Goal: Information Seeking & Learning: Stay updated

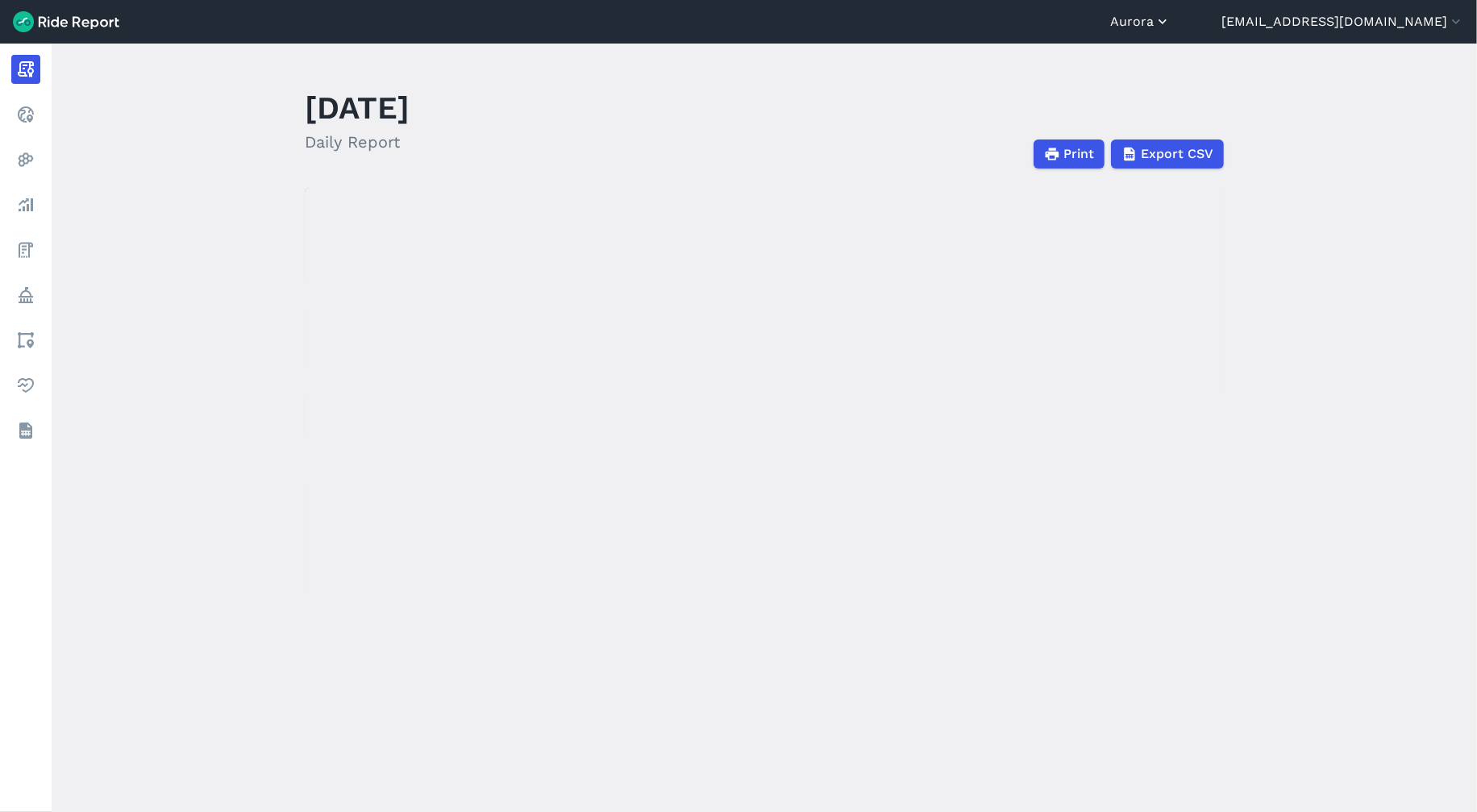
click at [1171, 20] on icon "button" at bounding box center [1162, 21] width 17 height 17
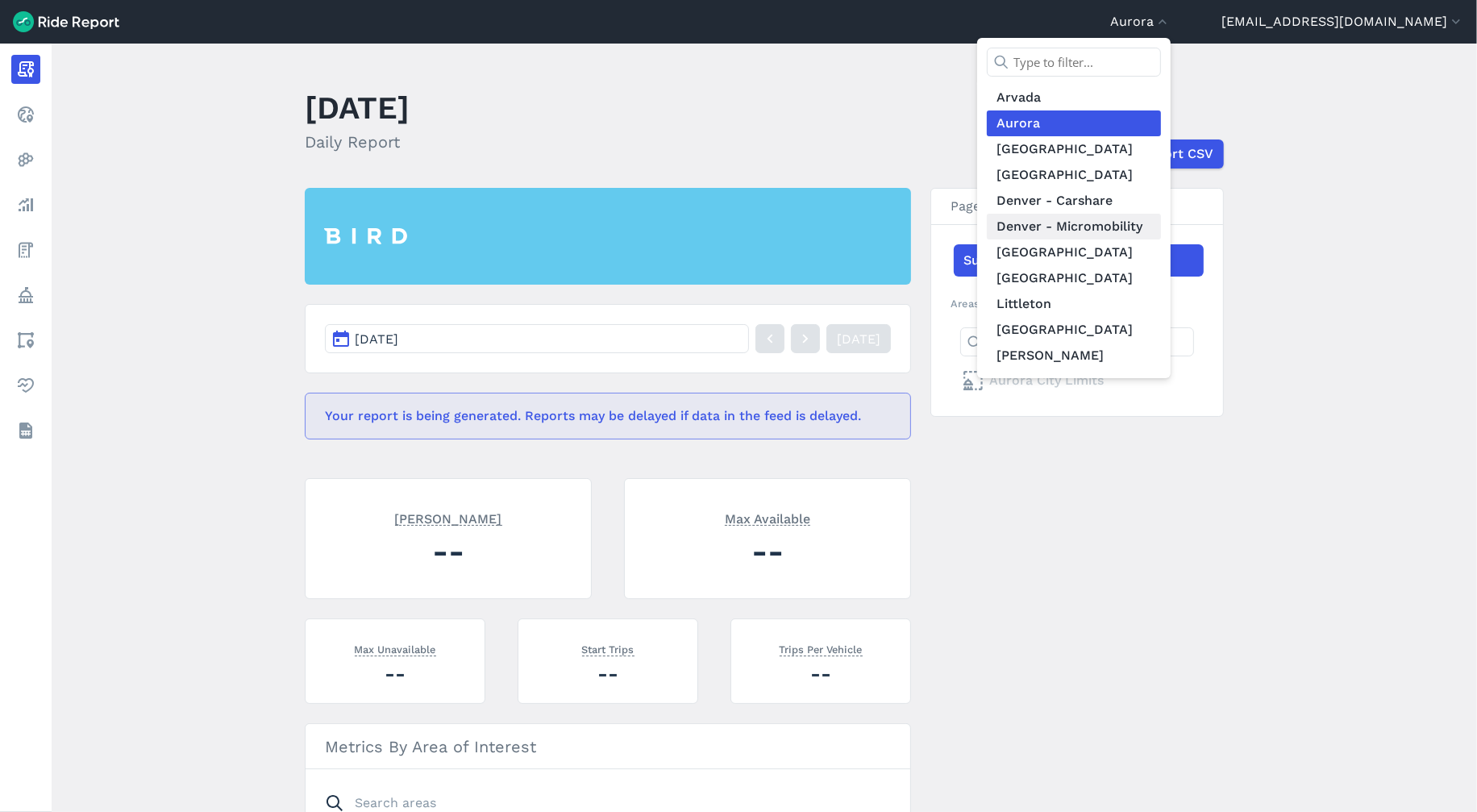
click at [1161, 224] on link "Denver - Micromobility" at bounding box center [1073, 226] width 175 height 25
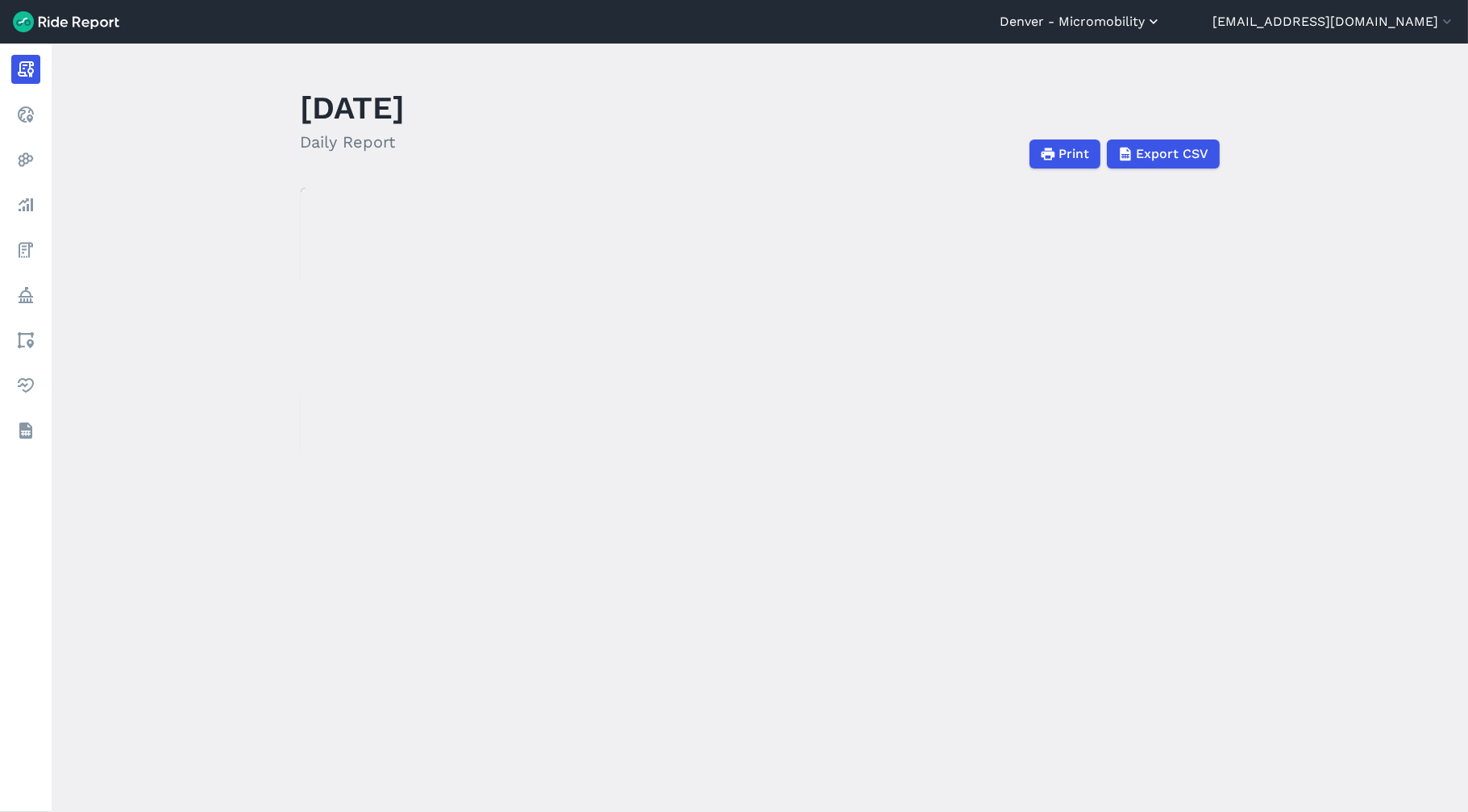
click at [1162, 24] on button "Denver - Micromobility" at bounding box center [1080, 21] width 162 height 19
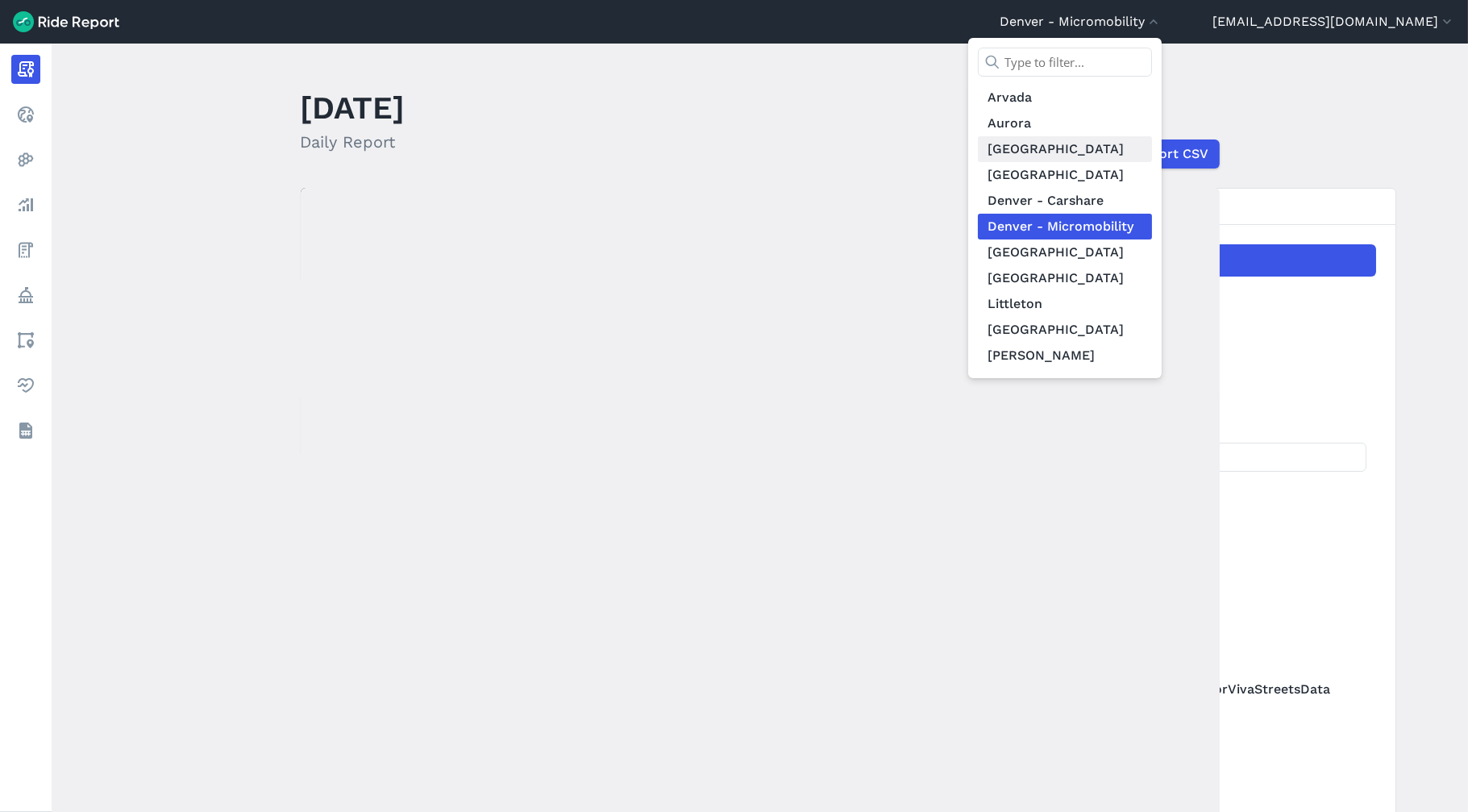
click at [1125, 151] on link "[GEOGRAPHIC_DATA]" at bounding box center [1064, 149] width 174 height 25
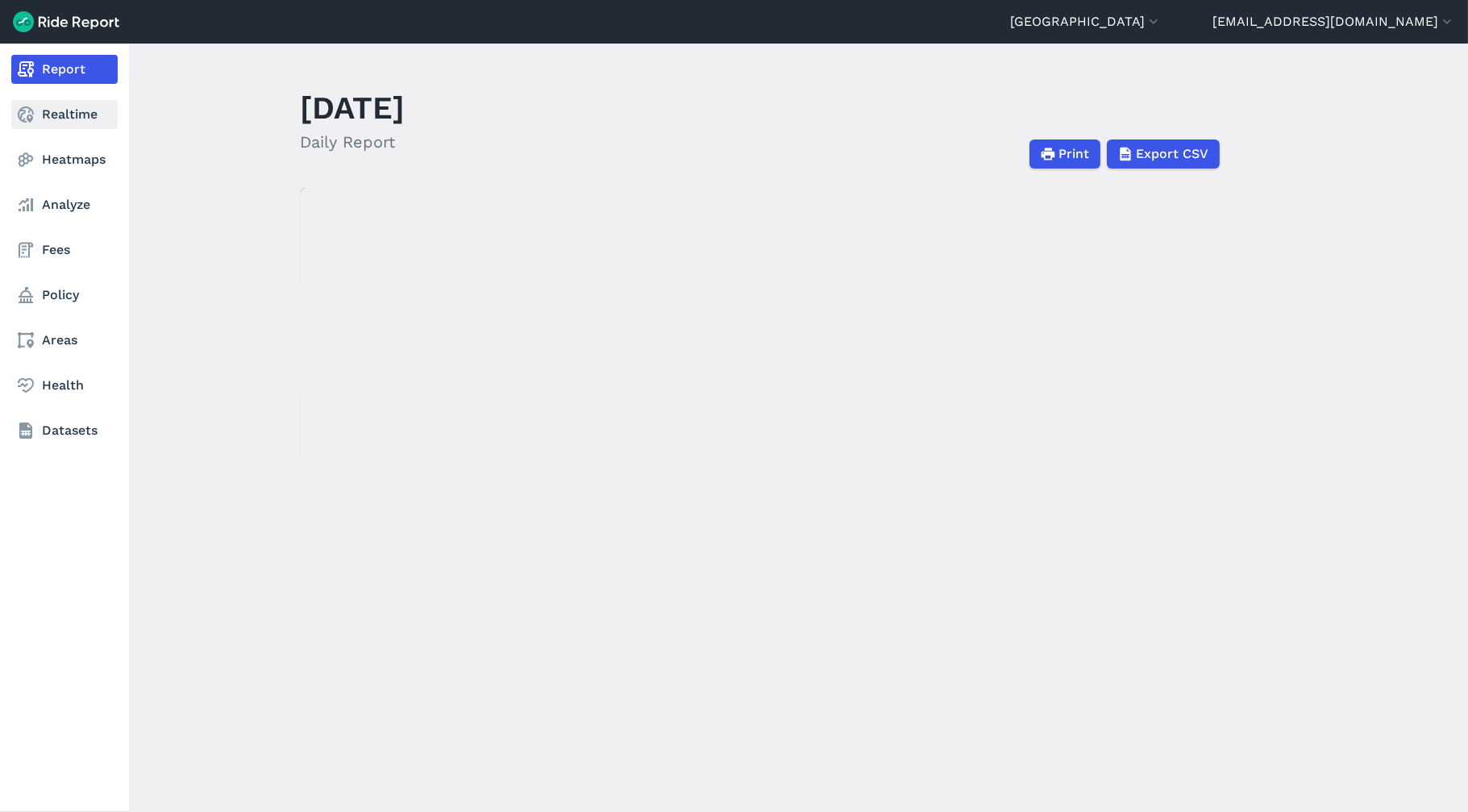
click at [52, 109] on link "Realtime" at bounding box center [64, 115] width 106 height 29
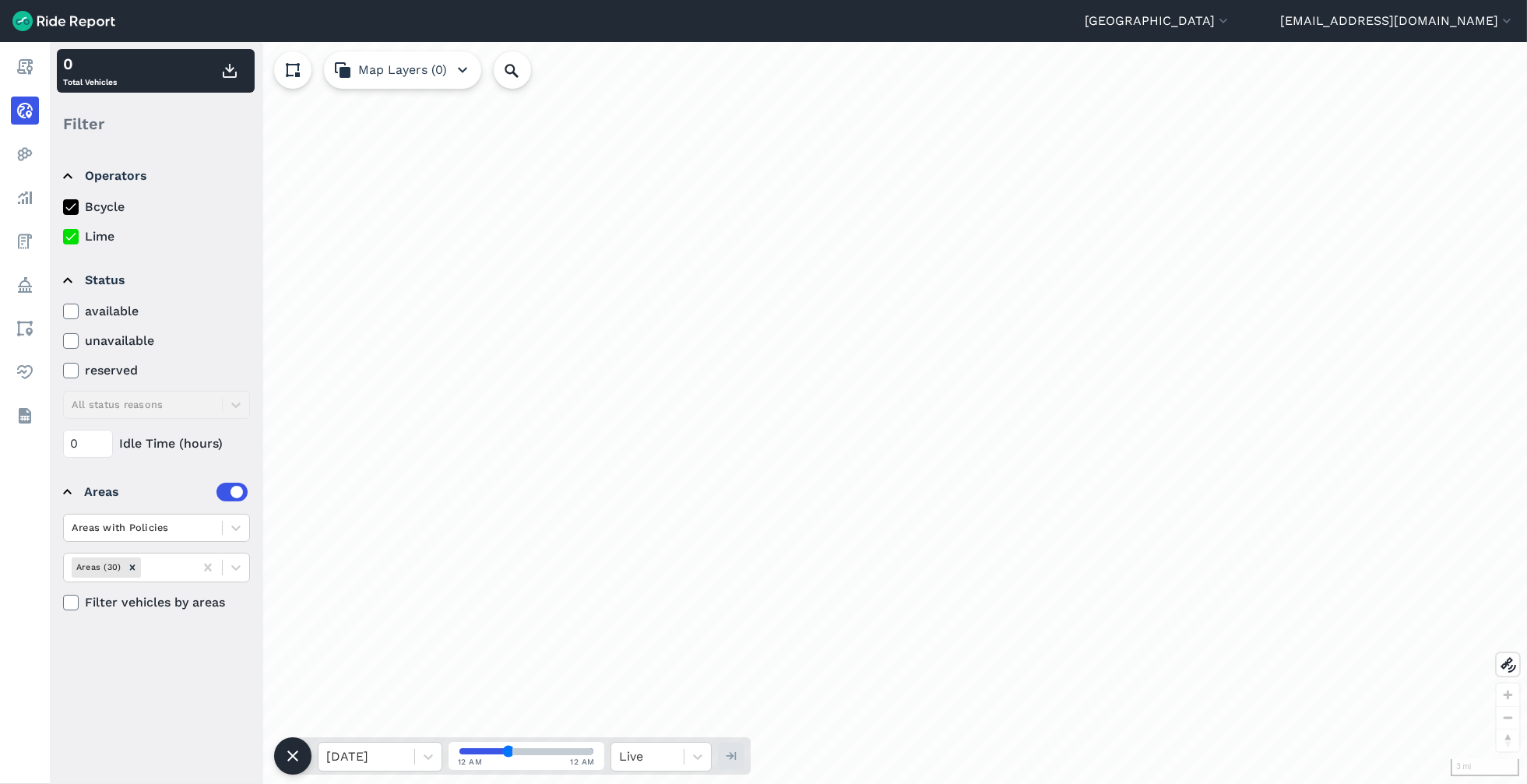
click at [69, 239] on use at bounding box center [70, 236] width 10 height 8
click at [63, 237] on input "Lime" at bounding box center [63, 232] width 0 height 10
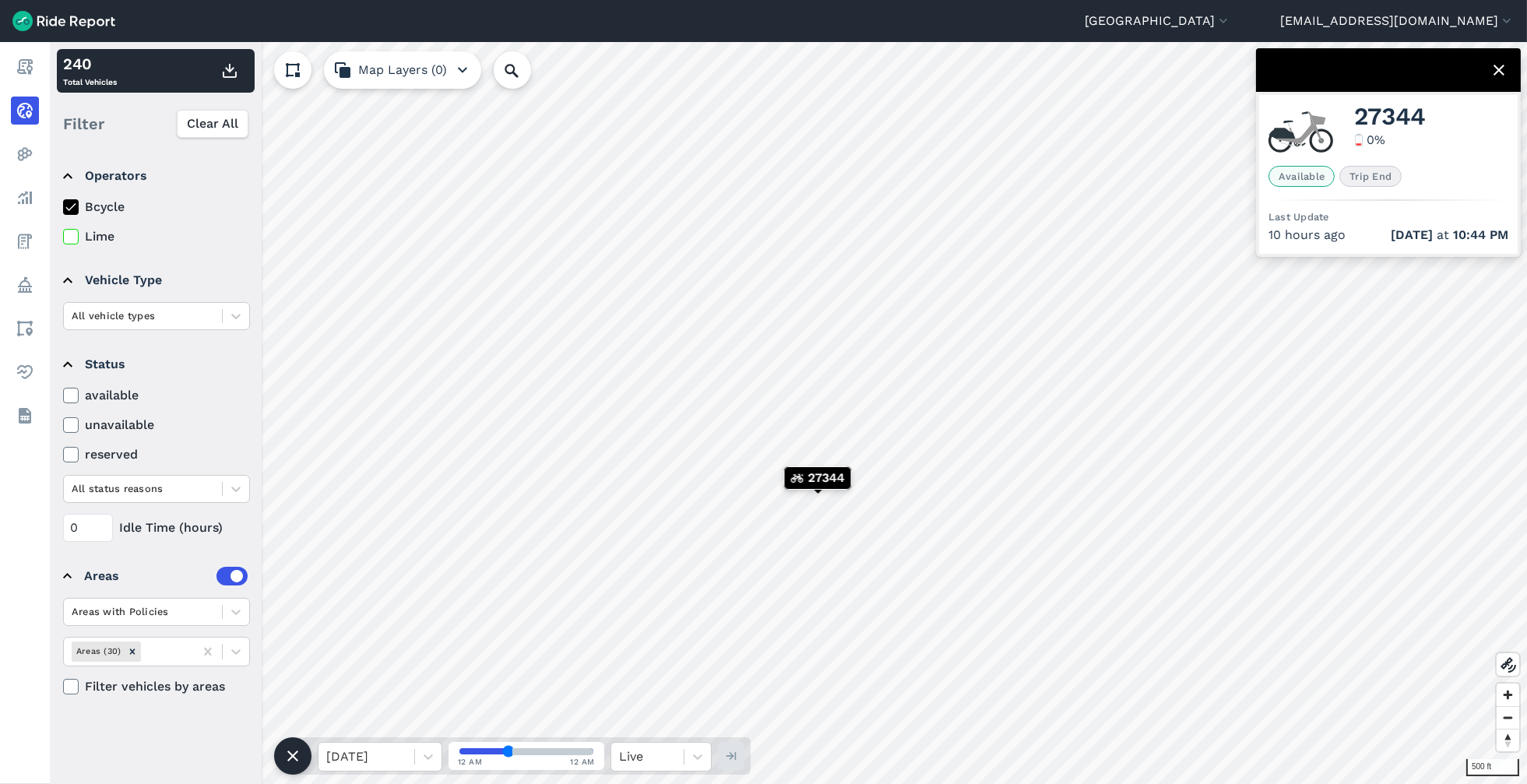
click at [299, 68] on icon at bounding box center [293, 71] width 19 height 19
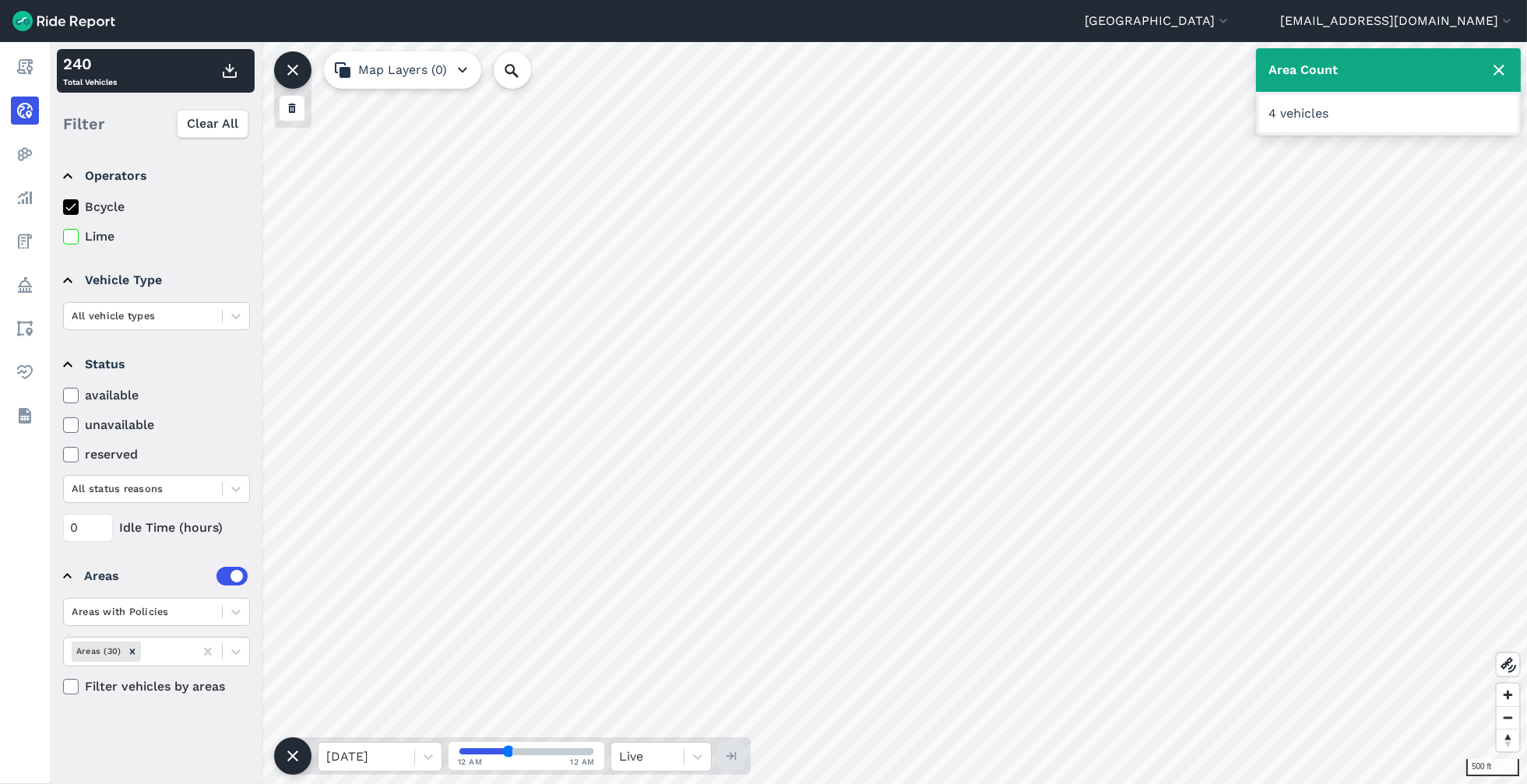
click at [1347, 133] on div "Area Count 4 vehicles" at bounding box center [1388, 91] width 265 height 88
drag, startPoint x: 1326, startPoint y: 104, endPoint x: 1488, endPoint y: 24, distance: 180.7
click at [1326, 103] on div "4 vehicles" at bounding box center [1388, 114] width 259 height 38
click at [1425, 63] on icon at bounding box center [1499, 71] width 19 height 19
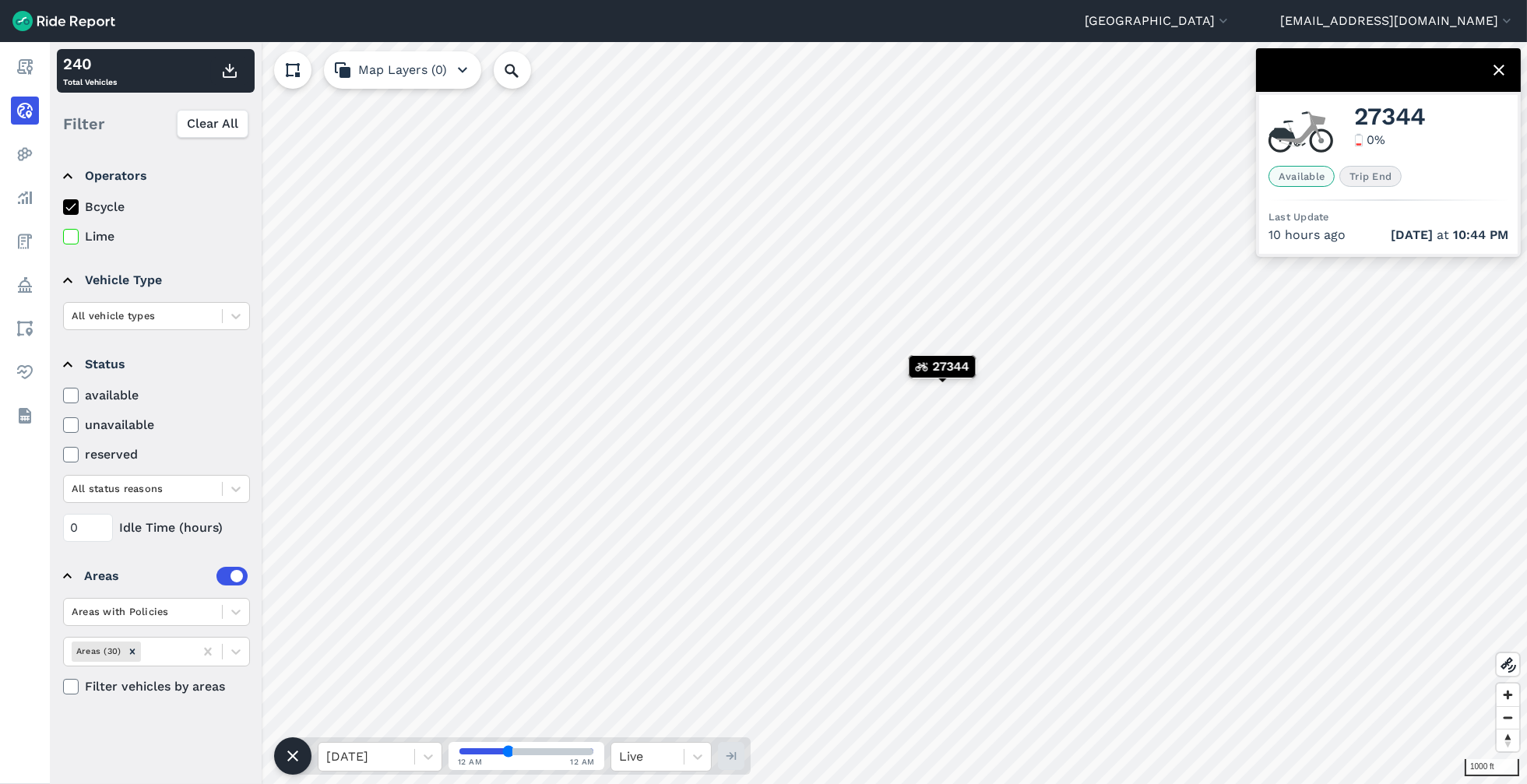
click at [1425, 71] on icon at bounding box center [1499, 71] width 19 height 19
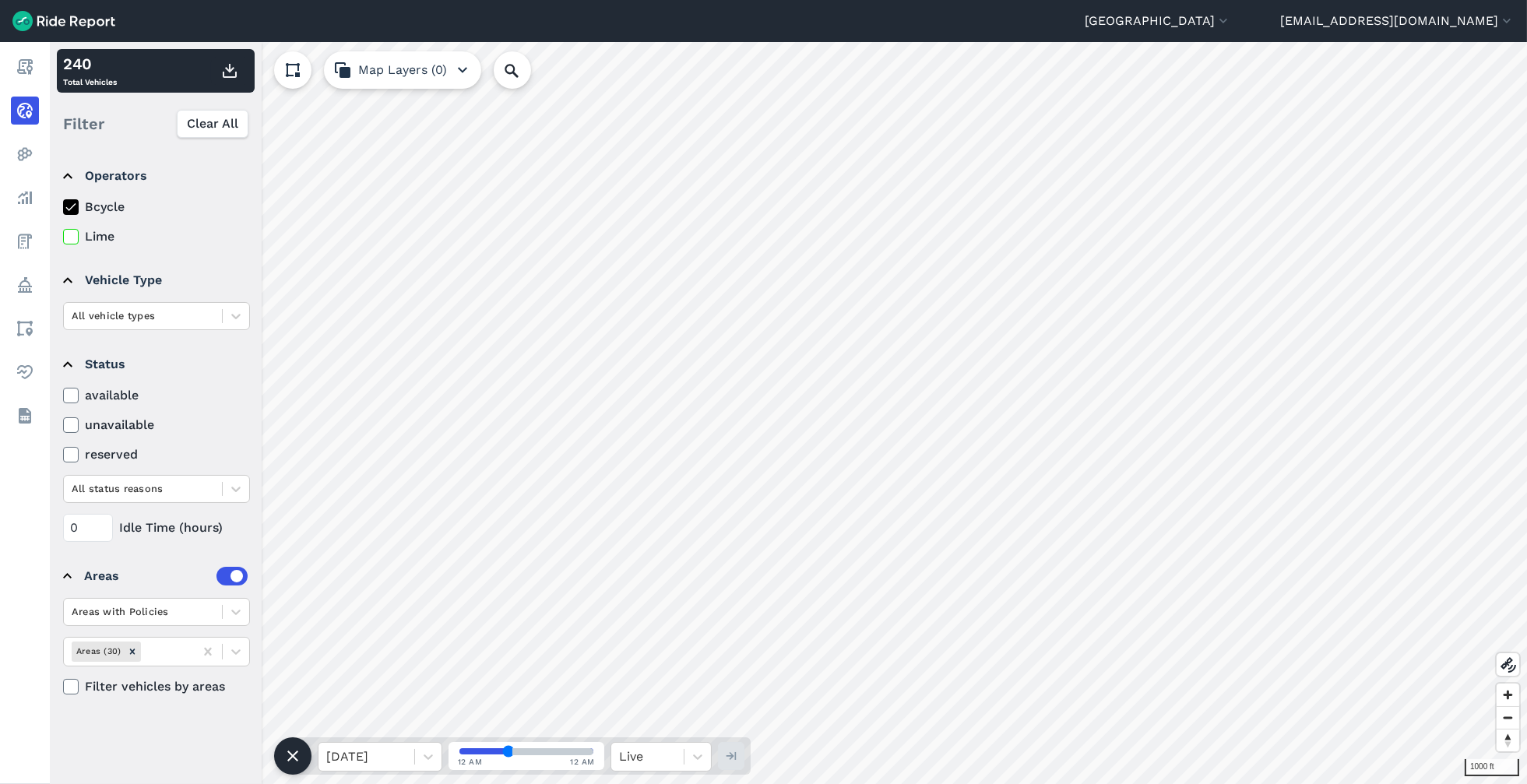
click at [375, 33] on header "[GEOGRAPHIC_DATA] [GEOGRAPHIC_DATA] [GEOGRAPHIC_DATA] [GEOGRAPHIC_DATA] [GEOGRA…" at bounding box center [764, 21] width 1527 height 42
drag, startPoint x: 375, startPoint y: 33, endPoint x: 378, endPoint y: 68, distance: 35.1
click at [378, 68] on button "Map Layers (0)" at bounding box center [402, 71] width 157 height 38
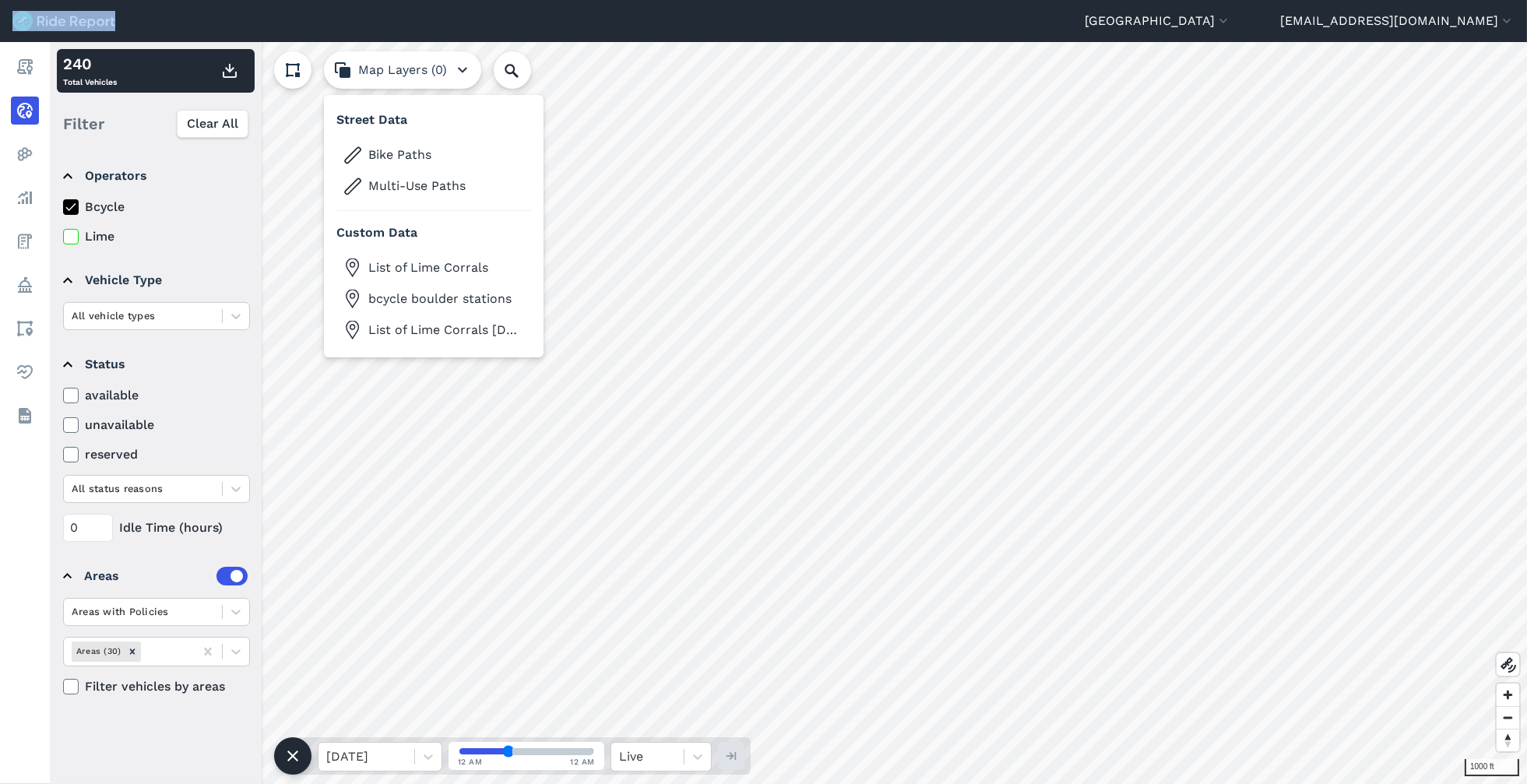
click at [416, 74] on button "Map Layers (0)" at bounding box center [402, 71] width 157 height 38
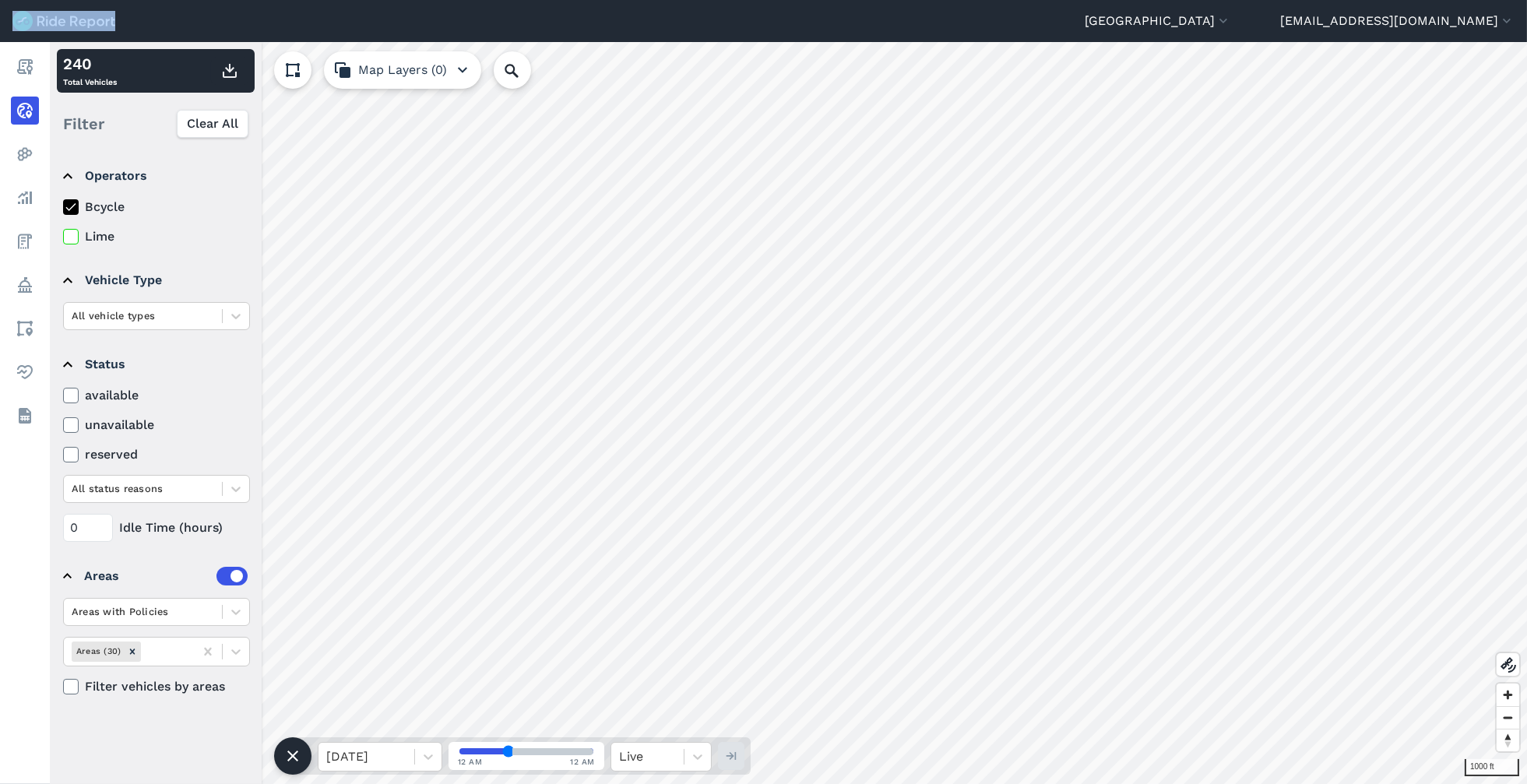
click at [409, 72] on button "Map Layers (0)" at bounding box center [402, 71] width 157 height 38
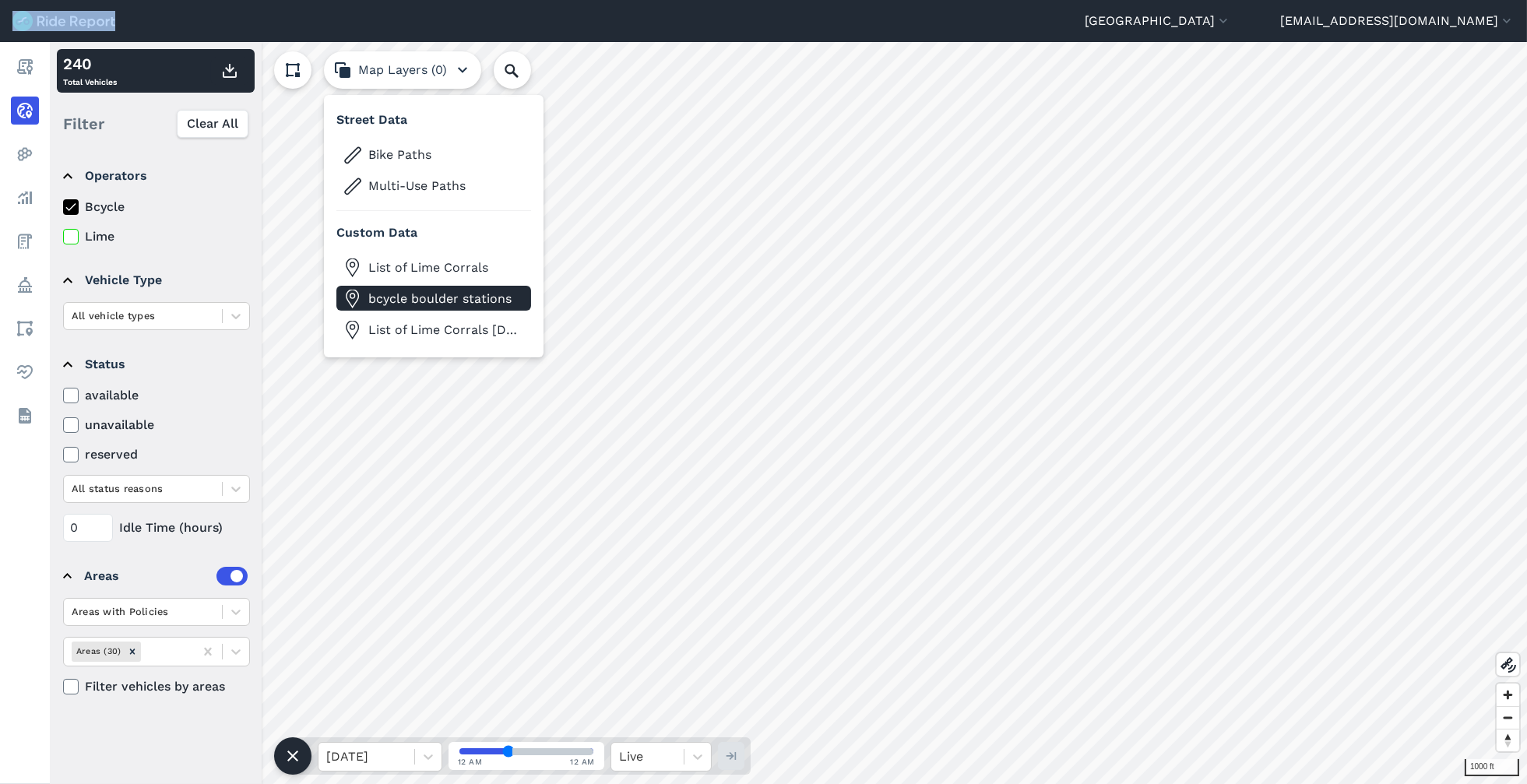
click at [436, 296] on span "bcycle boulder stations" at bounding box center [445, 299] width 155 height 19
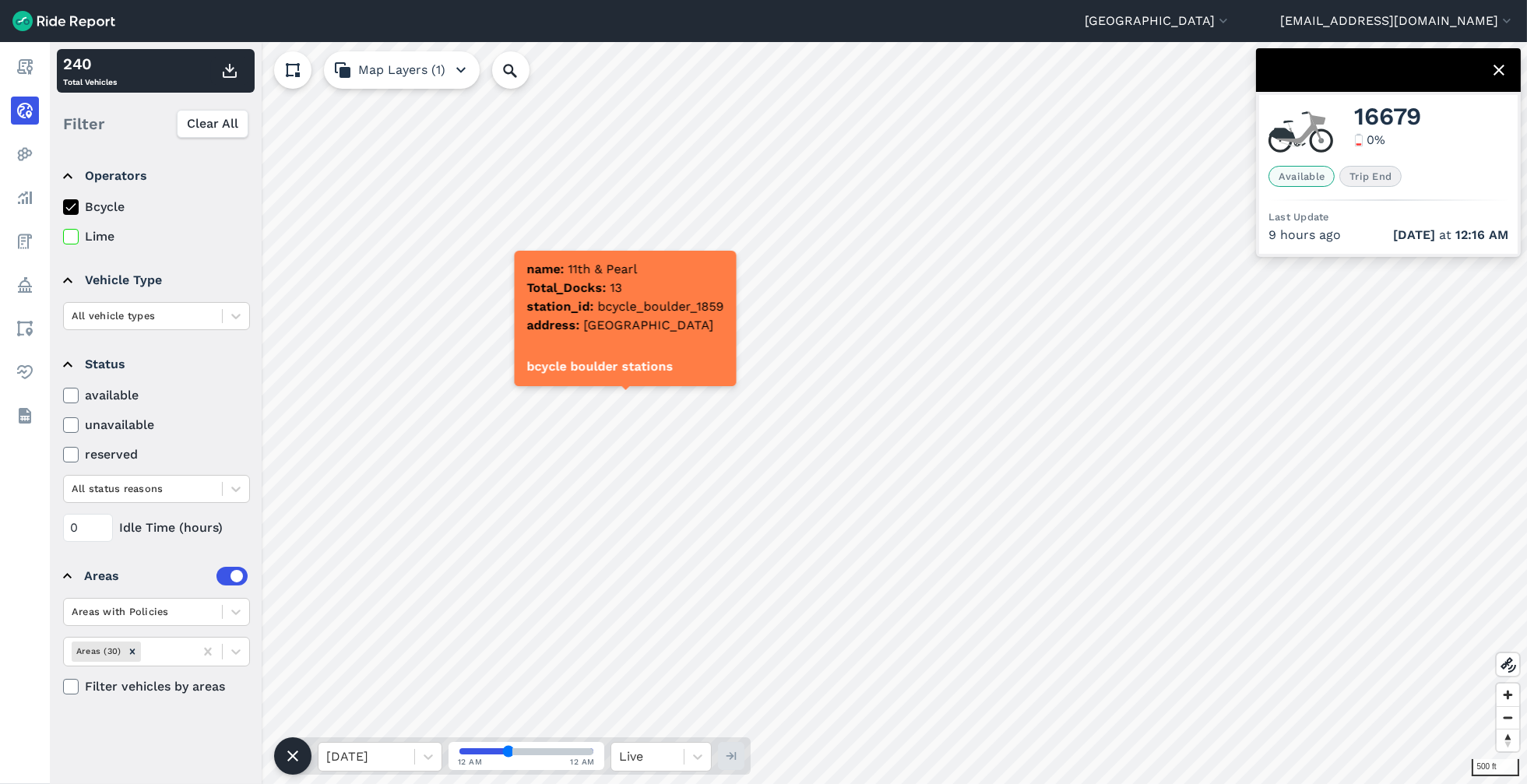
click at [1425, 72] on div at bounding box center [1388, 70] width 265 height 43
click at [1425, 67] on icon at bounding box center [1499, 71] width 19 height 19
